Goal: Information Seeking & Learning: Learn about a topic

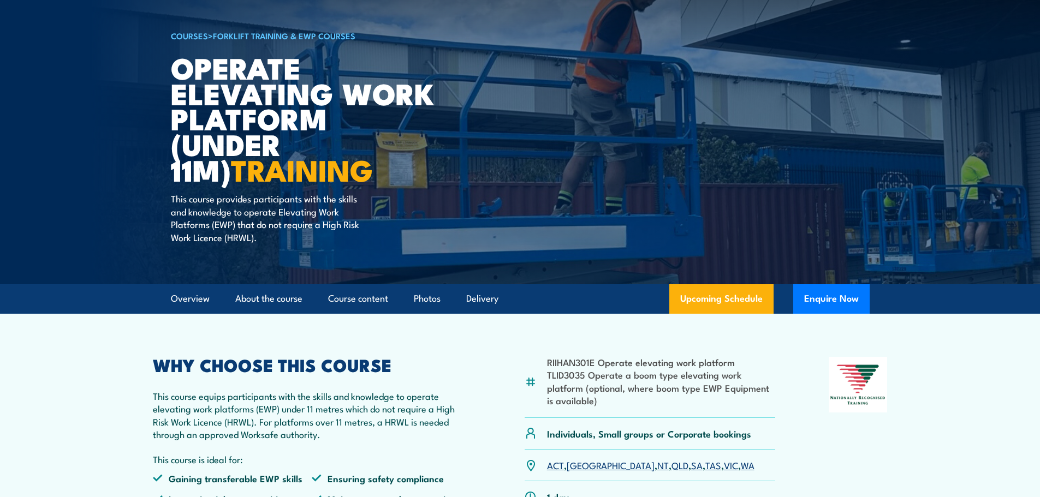
scroll to position [55, 0]
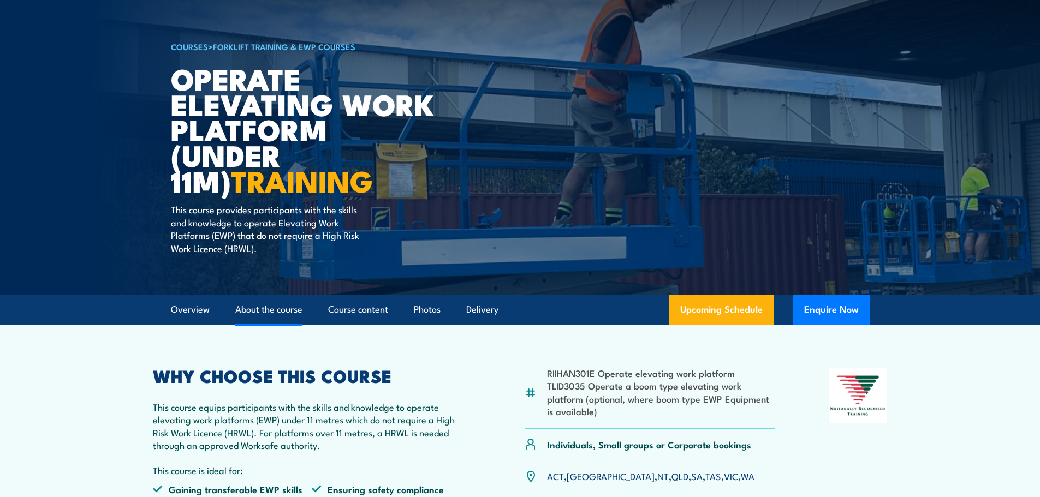
click at [286, 309] on link "About the course" at bounding box center [268, 309] width 67 height 29
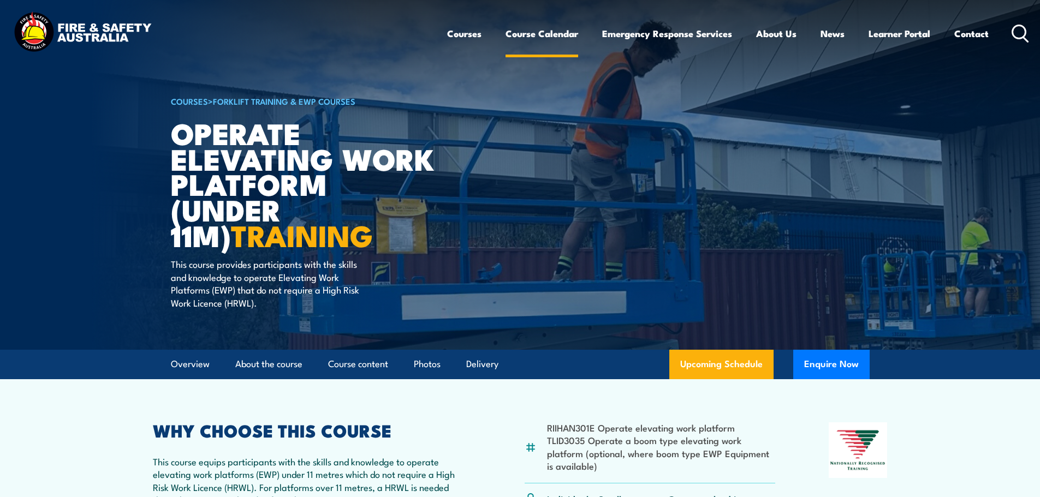
click at [545, 35] on link "Course Calendar" at bounding box center [541, 33] width 73 height 29
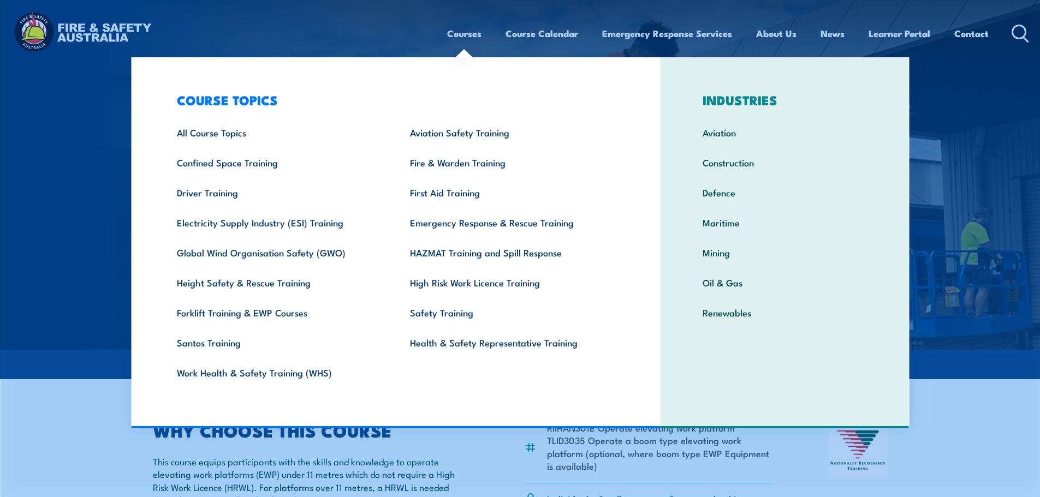
click at [455, 35] on link "Courses" at bounding box center [464, 33] width 34 height 29
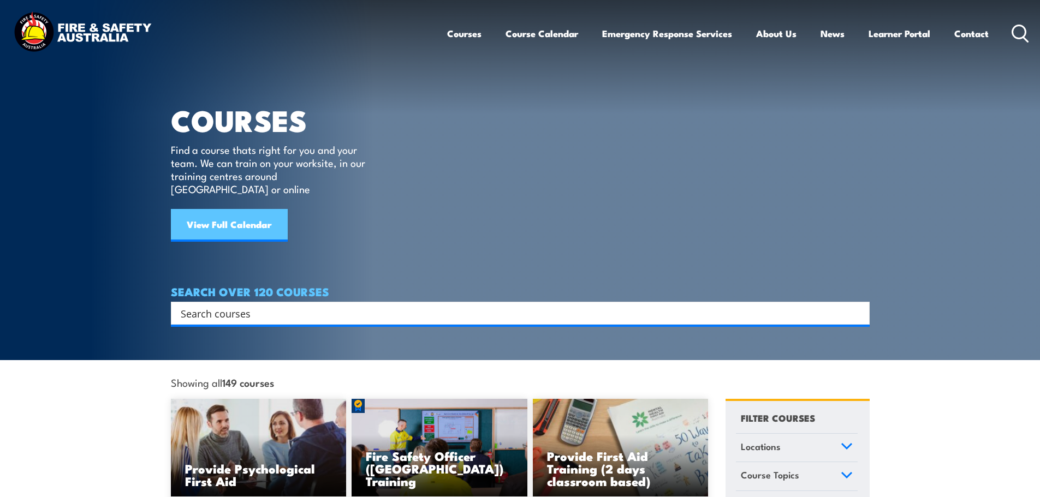
click at [222, 211] on link "View Full Calendar" at bounding box center [229, 225] width 117 height 33
click at [292, 305] on input "Search input" at bounding box center [513, 313] width 665 height 16
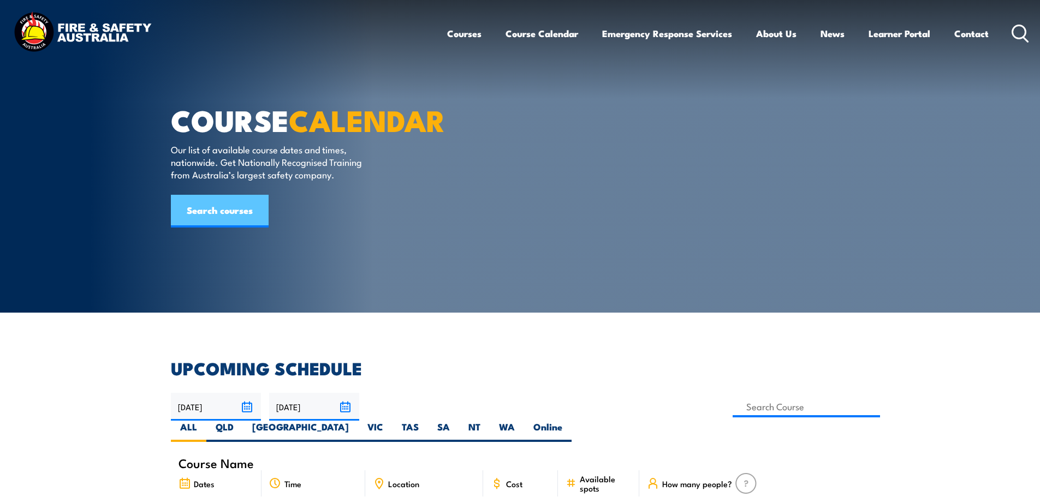
click at [213, 228] on link "Search courses" at bounding box center [220, 211] width 98 height 33
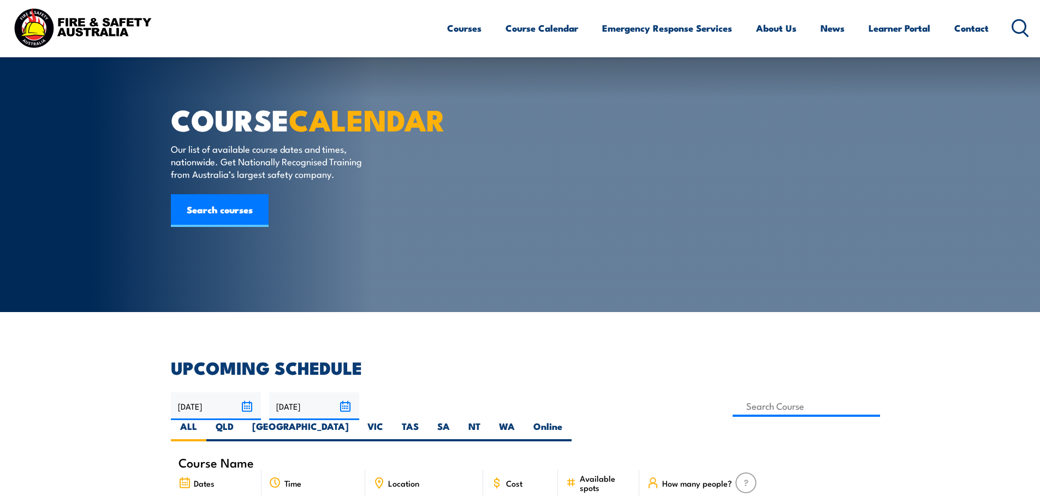
scroll to position [327, 0]
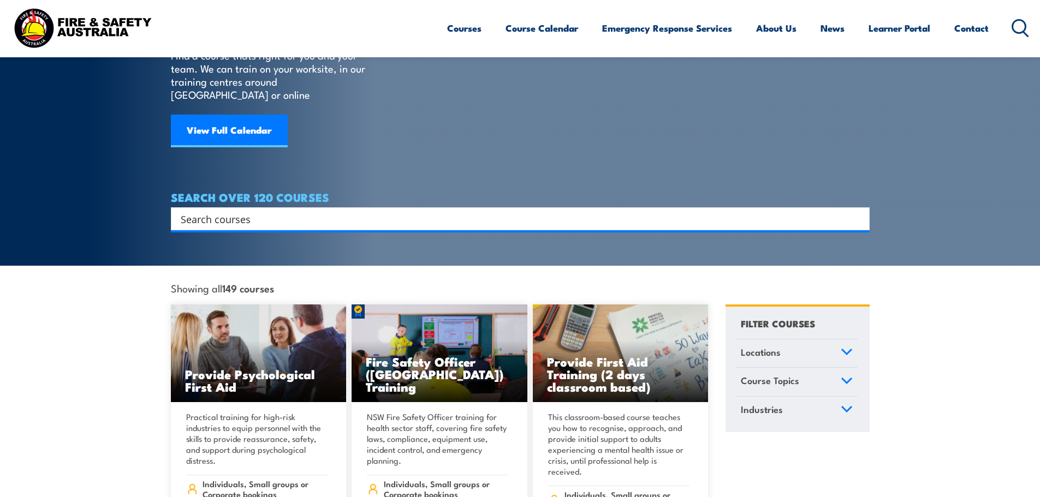
scroll to position [55, 0]
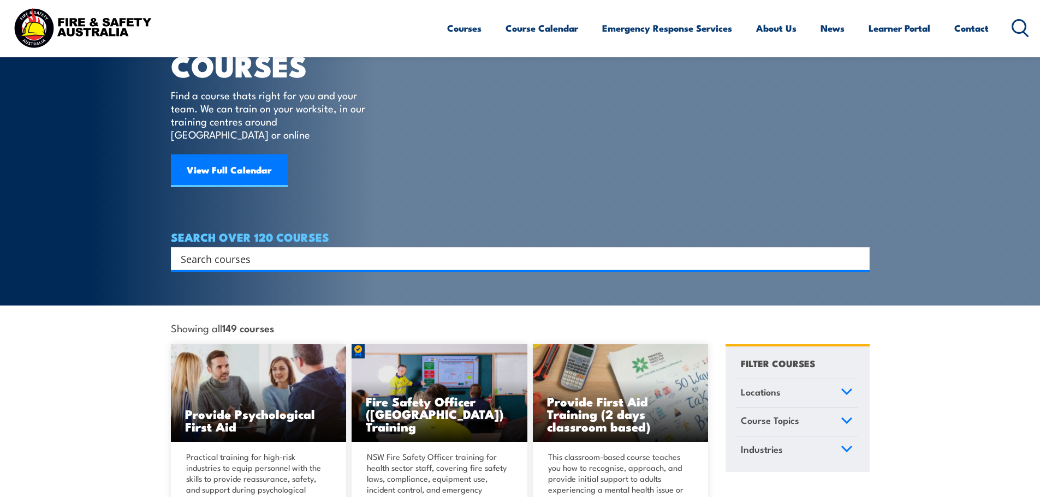
click at [265, 251] on input "Search input" at bounding box center [513, 259] width 665 height 16
type input "ewp"
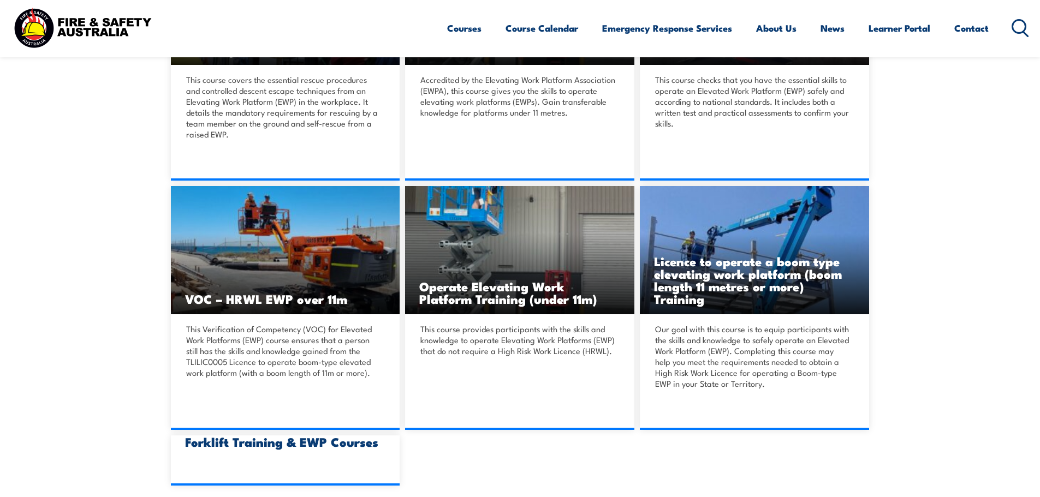
scroll to position [491, 0]
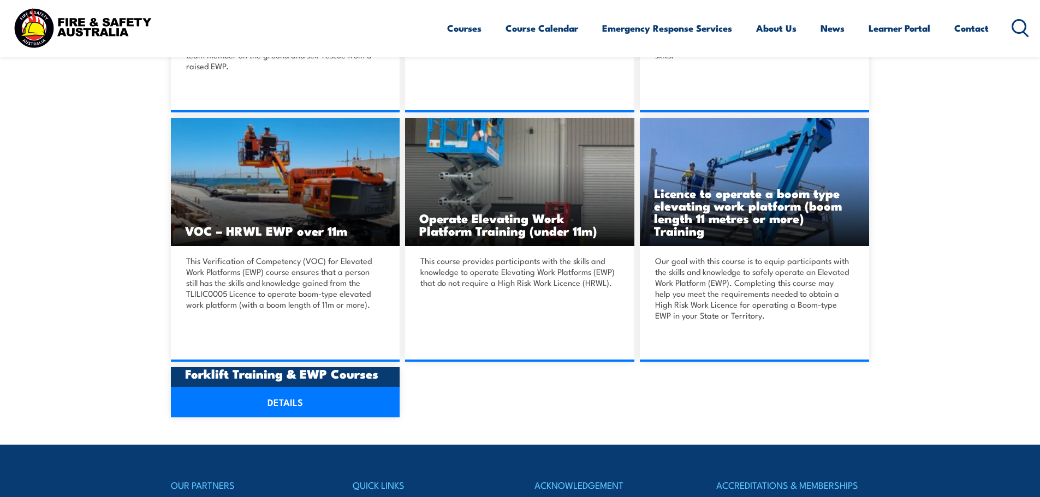
click at [236, 380] on h3 "Forklift Training & EWP Courses" at bounding box center [285, 373] width 201 height 13
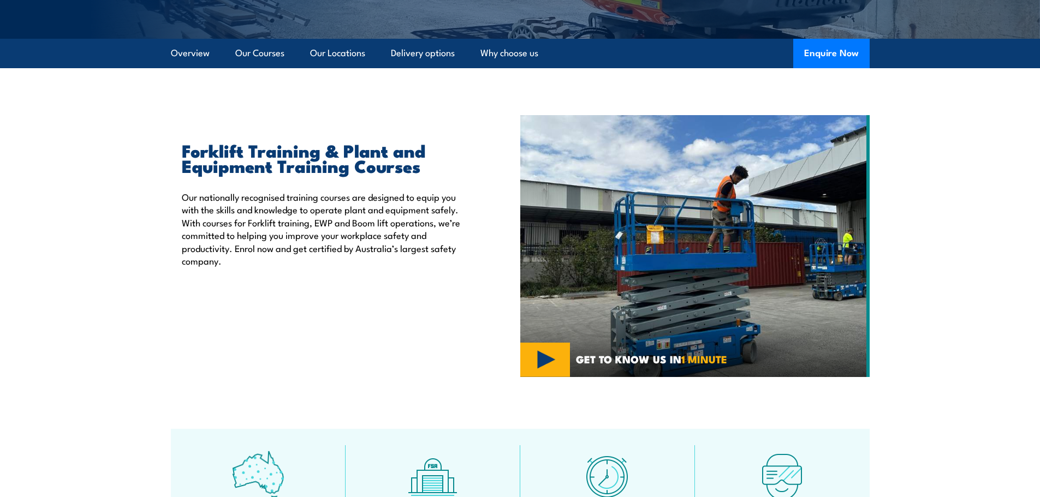
scroll to position [218, 0]
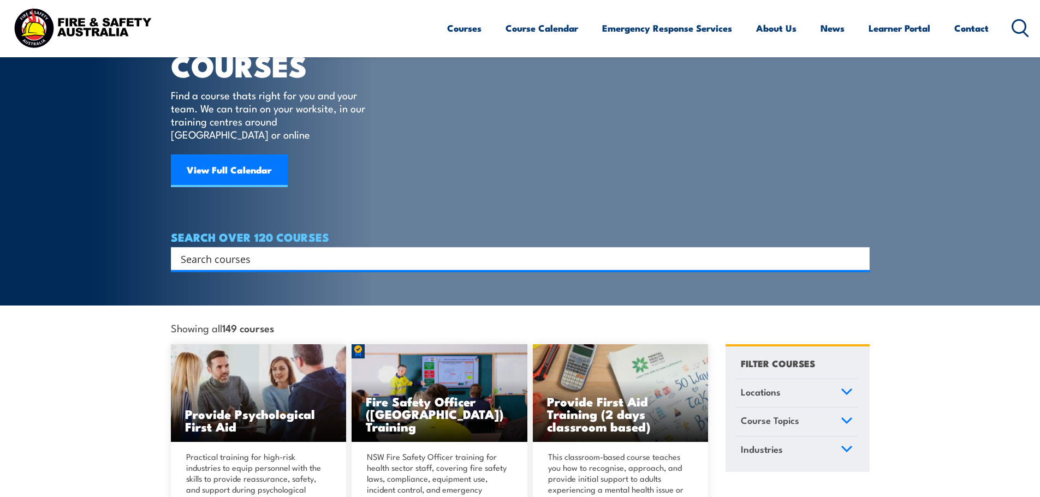
click at [314, 251] on input "Search input" at bounding box center [513, 259] width 665 height 16
type input "working at heights"
